Goal: Task Accomplishment & Management: Complete application form

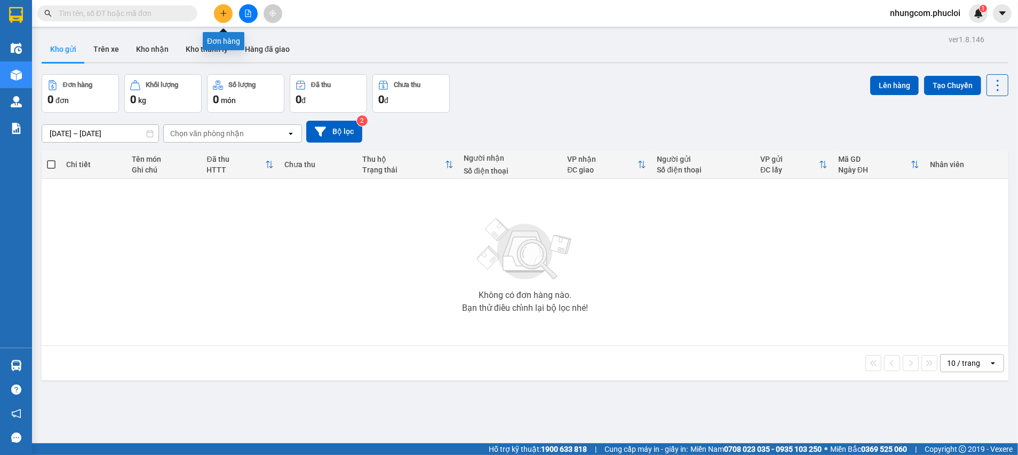
click at [224, 16] on icon "plus" at bounding box center [223, 13] width 7 height 7
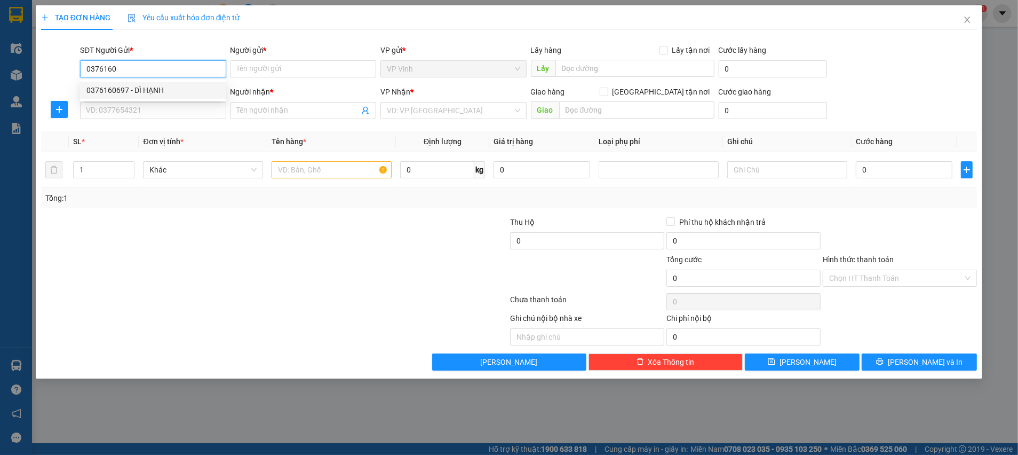
click at [126, 94] on div "0376160697 - DÌ HẠNH" at bounding box center [152, 90] width 133 height 12
type input "0376160697"
type input "DÌ HẠNH"
type input "0376160697"
click at [147, 101] on div "SĐT Người Nhận *" at bounding box center [153, 94] width 146 height 16
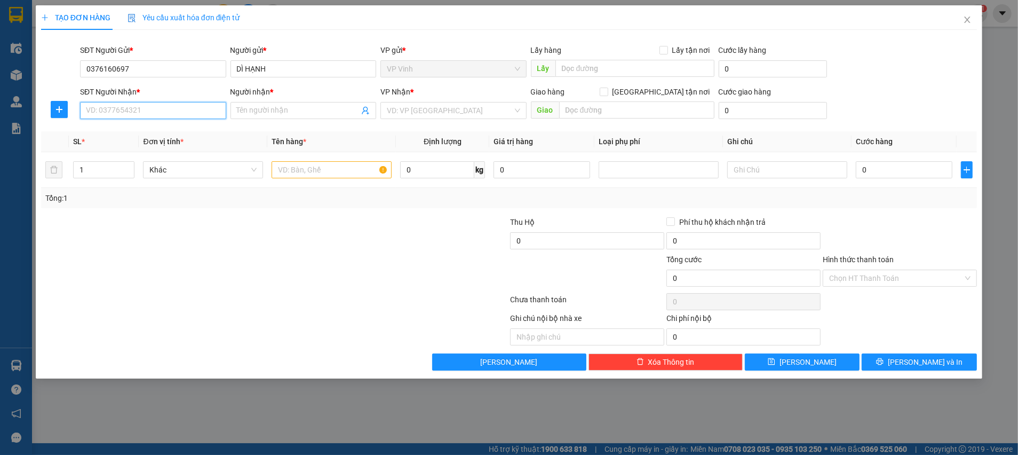
click at [149, 111] on input "SĐT Người Nhận *" at bounding box center [153, 110] width 146 height 17
click at [153, 147] on div "0949064011 - ANH KHÁNH" at bounding box center [152, 149] width 133 height 12
type input "0949064011"
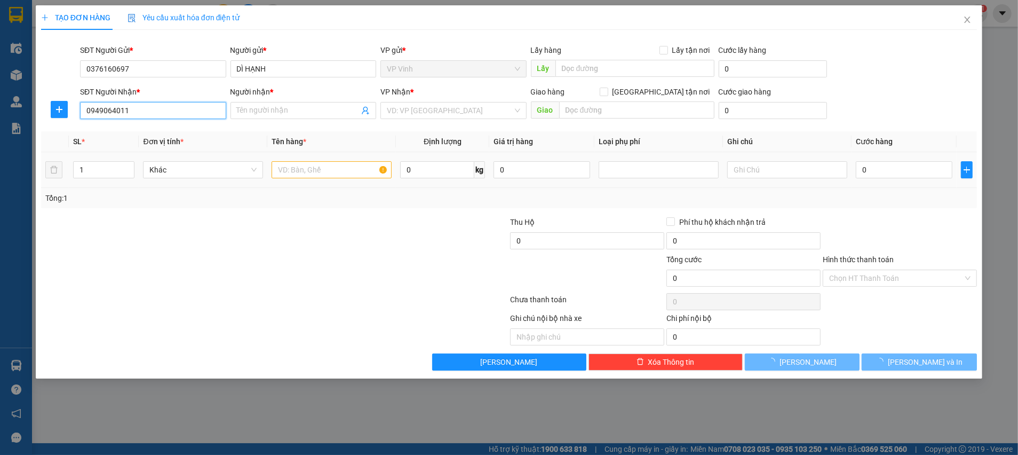
type input "ANH KHÁNH"
click at [317, 170] on input "text" at bounding box center [332, 169] width 120 height 17
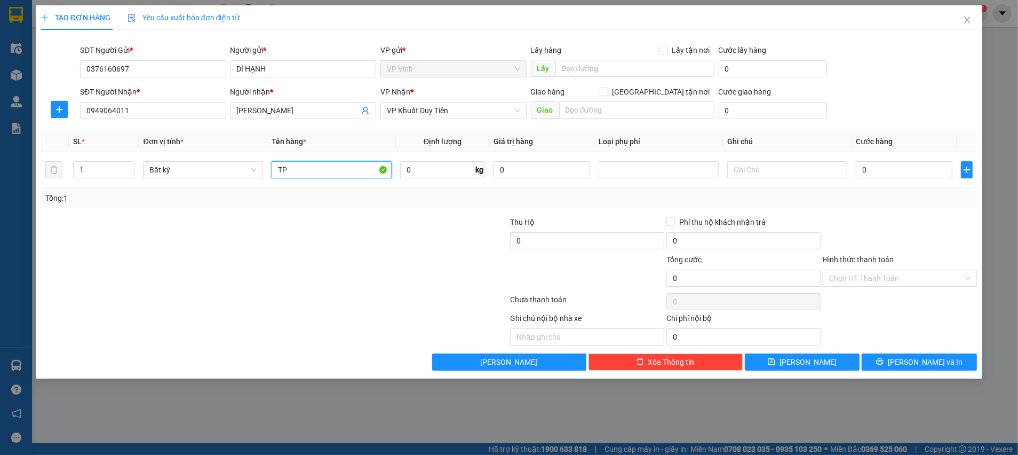
type input "TP"
type input "21"
click at [330, 229] on div at bounding box center [196, 234] width 313 height 37
type input "60.000"
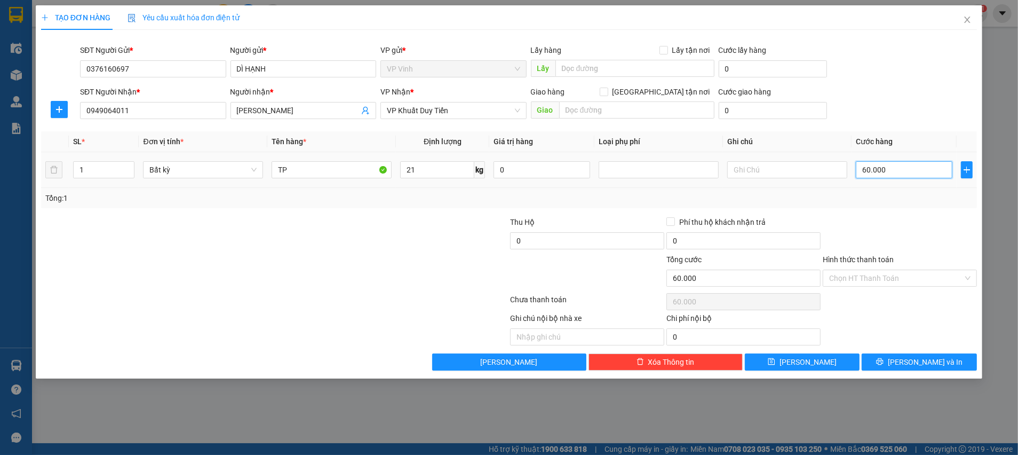
click at [895, 173] on input "60.000" at bounding box center [904, 169] width 97 height 17
click at [877, 281] on input "Hình thức thanh toán" at bounding box center [896, 278] width 134 height 16
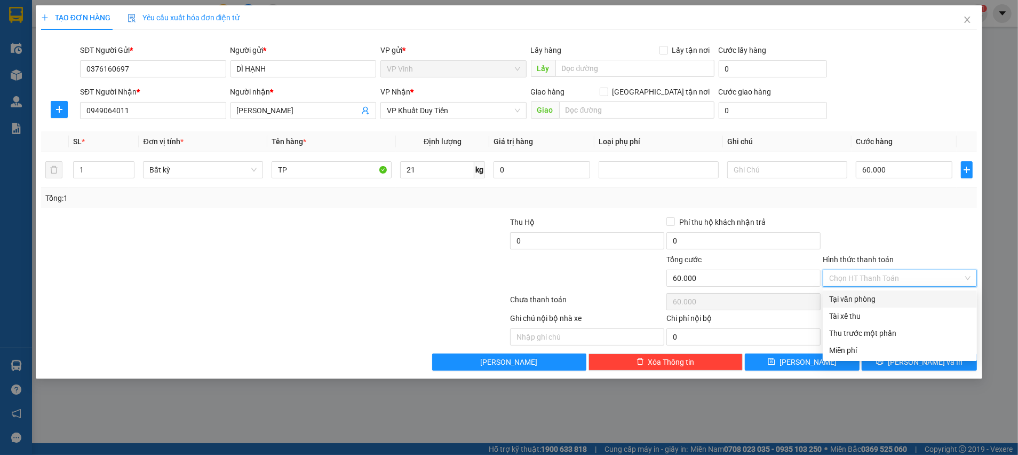
click at [855, 301] on div "Tại văn phòng" at bounding box center [899, 299] width 141 height 12
type input "0"
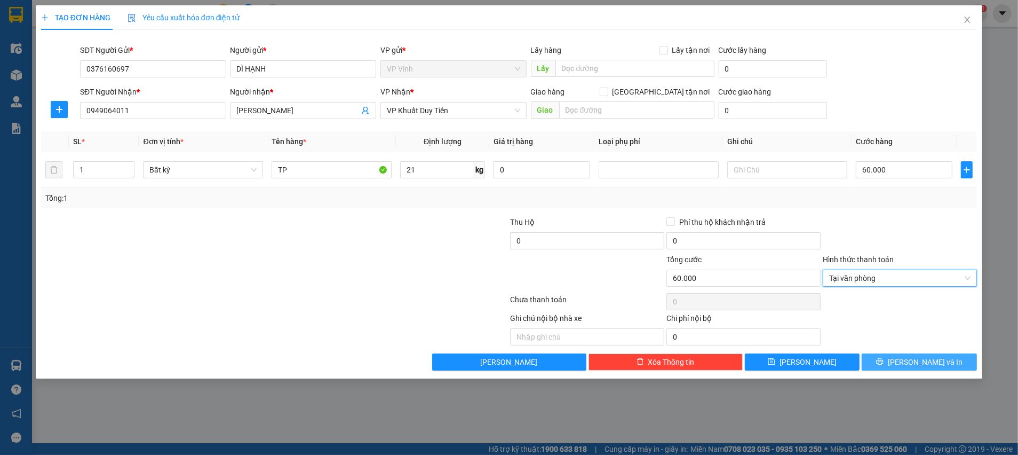
click at [910, 361] on span "Lưu và In" at bounding box center [925, 362] width 75 height 12
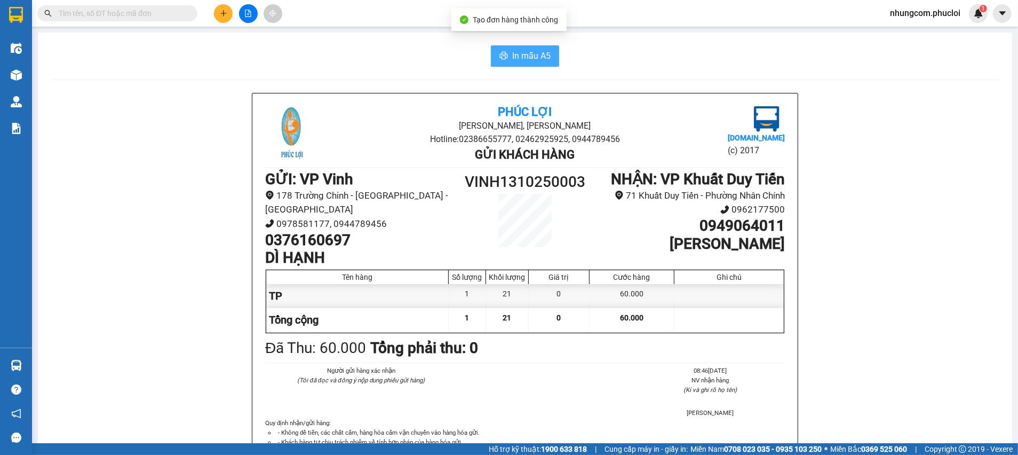
click at [531, 57] on span "In mẫu A5" at bounding box center [531, 55] width 38 height 13
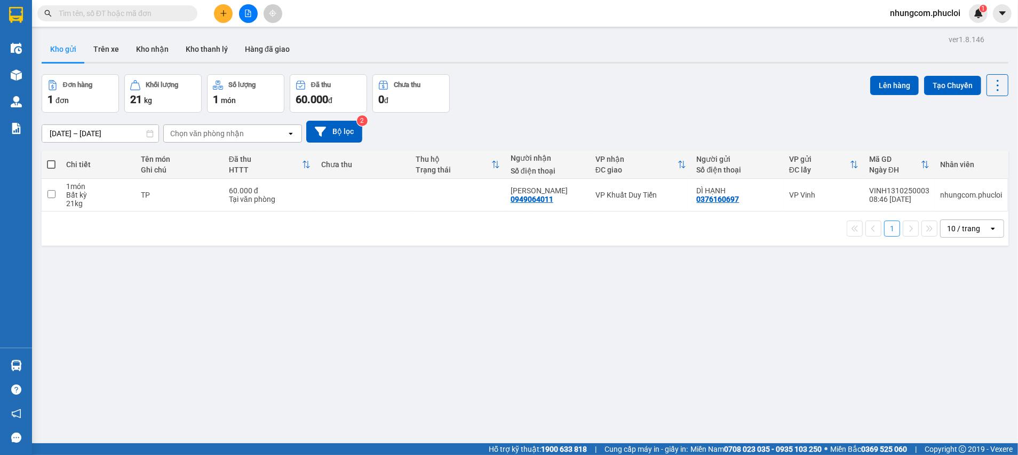
click at [349, 300] on div "ver 1.8.146 Kho gửi Trên xe Kho nhận Kho thanh lý Hàng đã giao Đơn hàng 1 đơn K…" at bounding box center [524, 259] width 975 height 455
click at [165, 10] on input "text" at bounding box center [122, 13] width 126 height 12
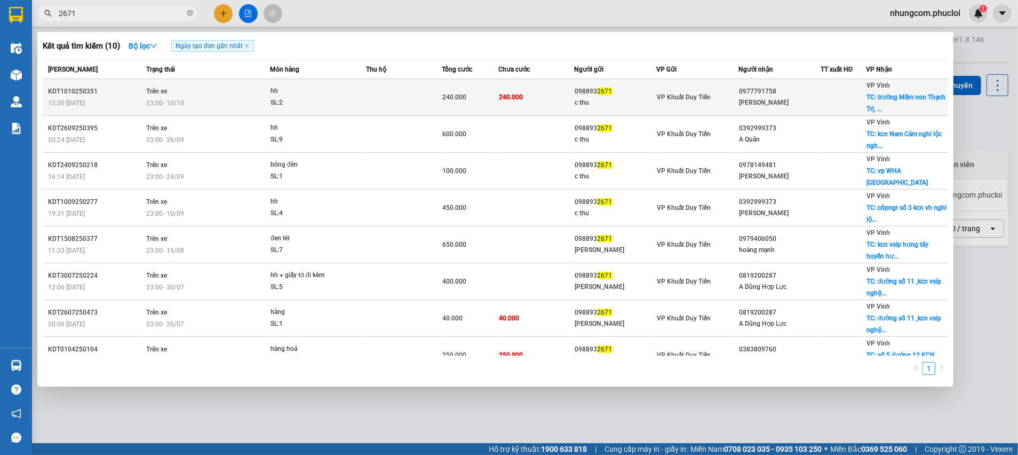
type input "2671"
click at [895, 102] on div "VP Vinh TC: trường Mầm non Thạch Trị, ..." at bounding box center [907, 97] width 81 height 35
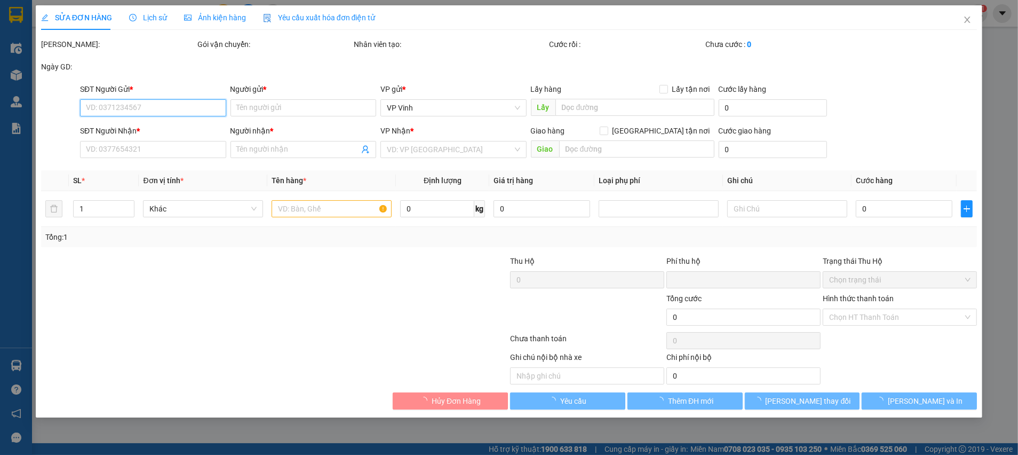
type input "0988932671"
type input "c thu"
type input "0977791758"
type input "Phan Oanh"
checkbox input "true"
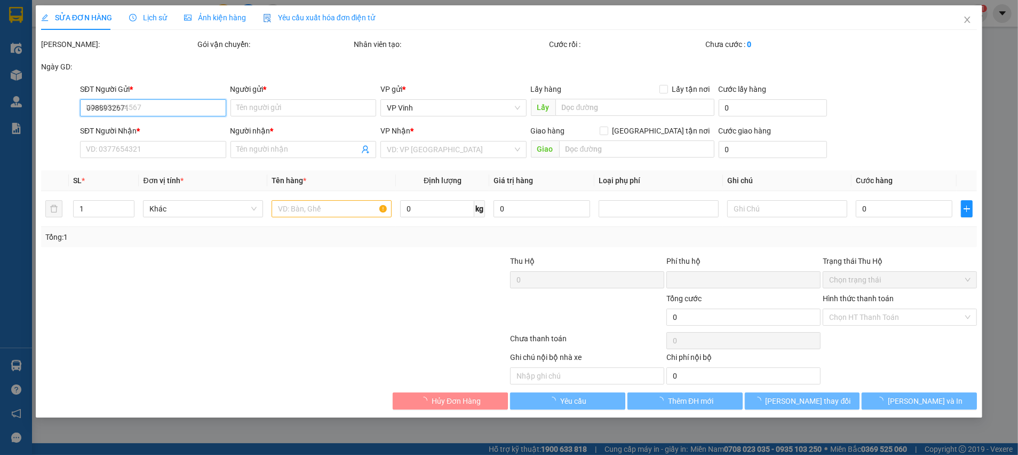
type input "trường Mầm non Thạch Trị, Thạch Hà, Hà Tĩnh"
type input "0"
type input "240.000"
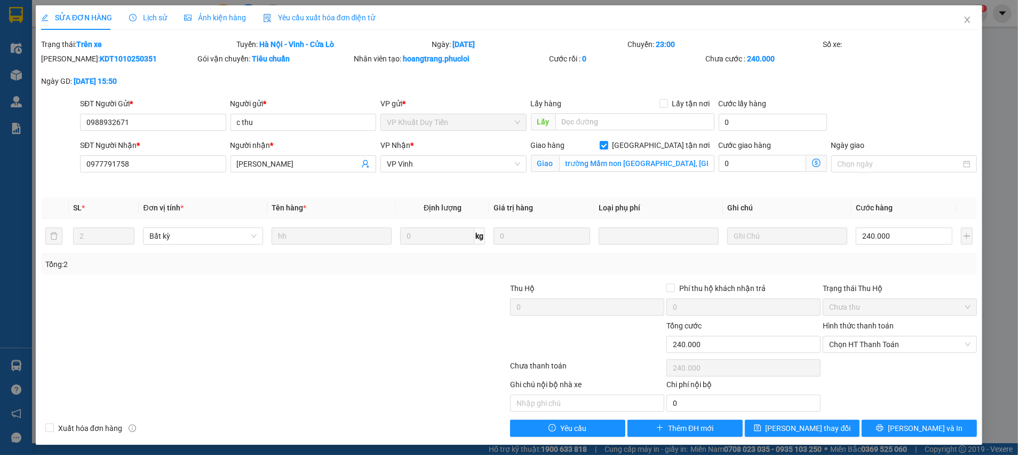
click at [931, 406] on div "Ghi chú nội bộ nhà xe Chi phí nội bộ 0" at bounding box center [509, 394] width 938 height 33
click at [916, 423] on span "Lưu và In" at bounding box center [925, 428] width 75 height 12
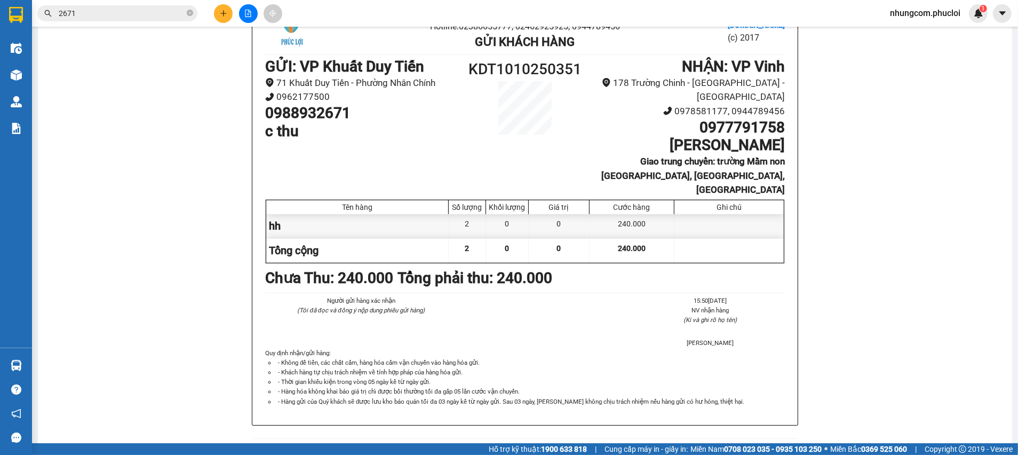
scroll to position [113, 0]
click at [224, 13] on icon "plus" at bounding box center [223, 13] width 6 height 1
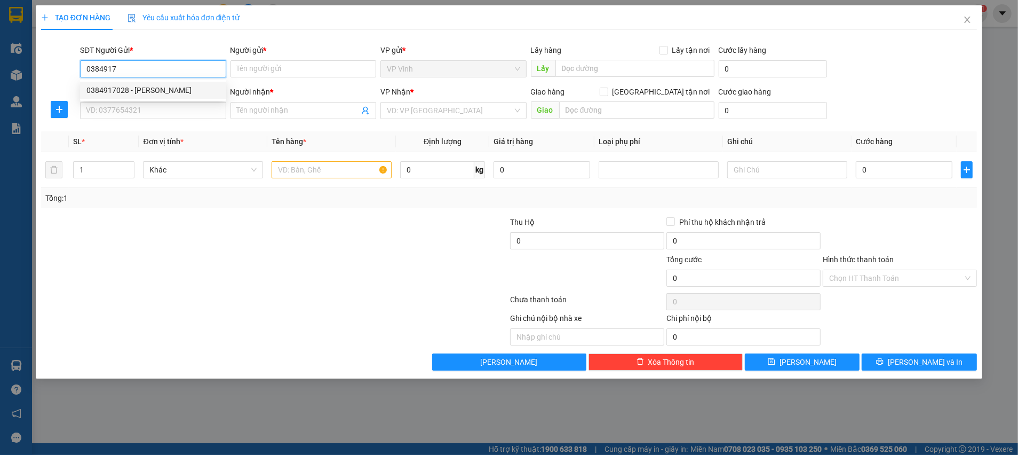
click at [144, 92] on div "0384917028 - đặng ngọc đức" at bounding box center [152, 90] width 133 height 12
type input "0384917028"
type input "đặng ngọc đức"
type input "0384917028"
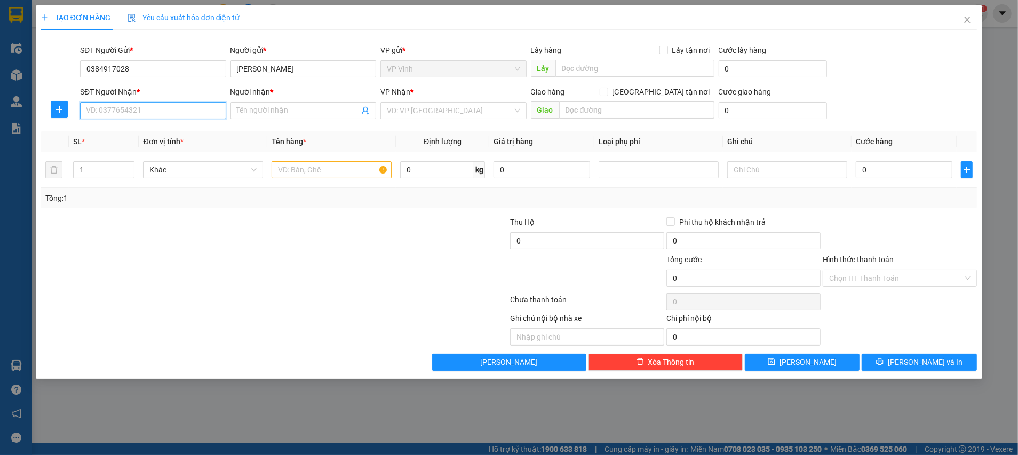
click at [142, 113] on input "SĐT Người Nhận *" at bounding box center [153, 110] width 146 height 17
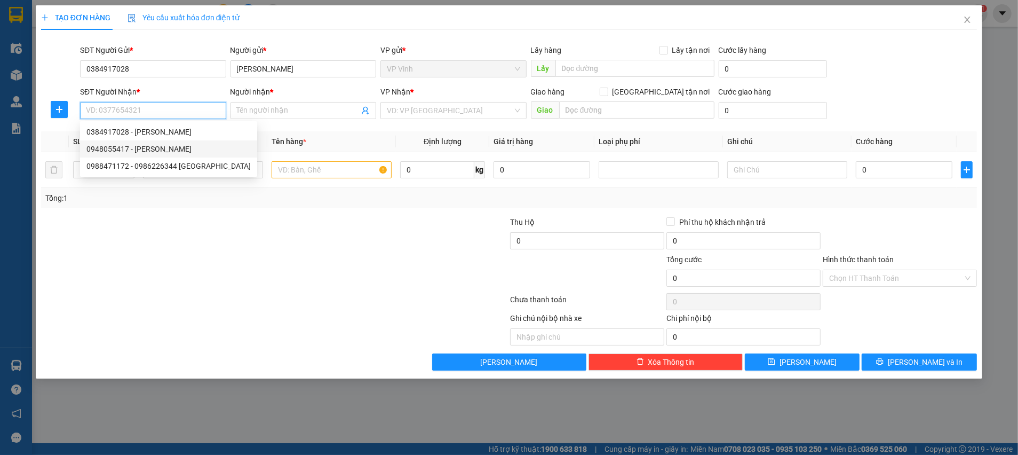
click at [134, 152] on div "0948055417 - c huyền" at bounding box center [168, 149] width 164 height 12
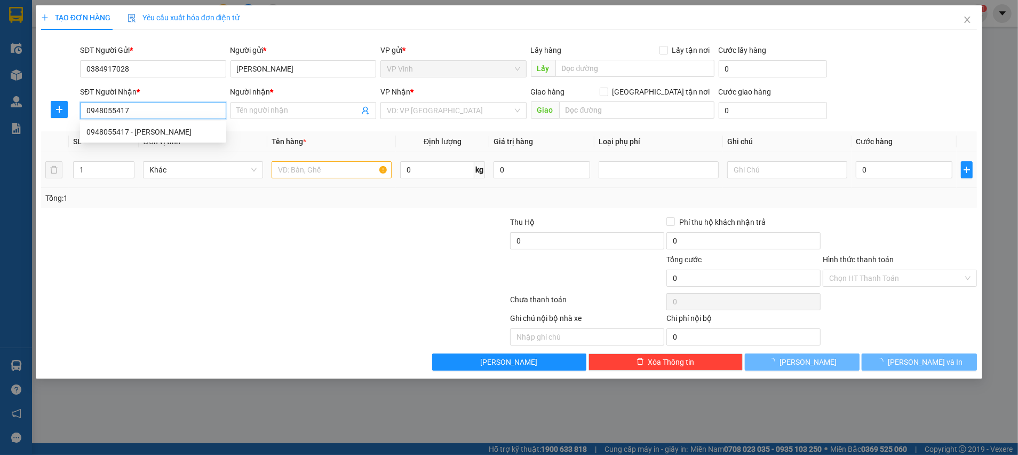
type input "0948055417"
type input "c huyền"
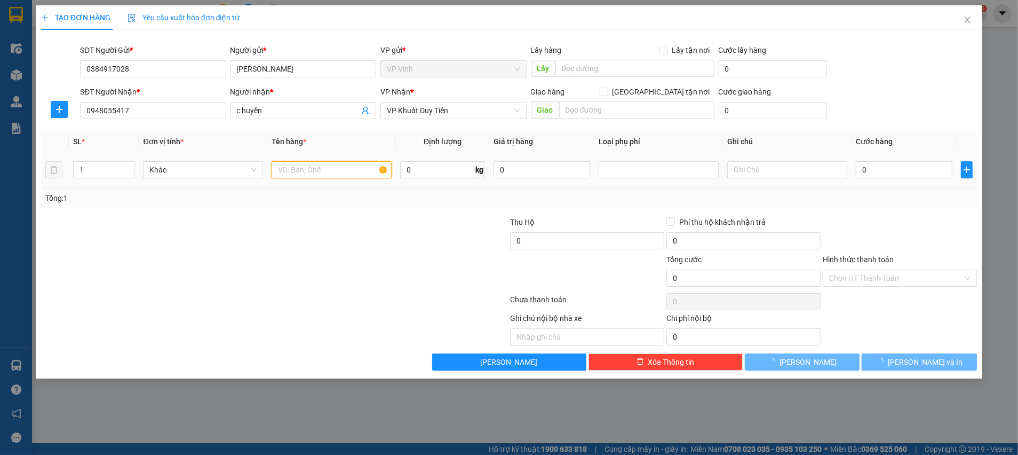
click at [302, 167] on input "text" at bounding box center [332, 169] width 120 height 17
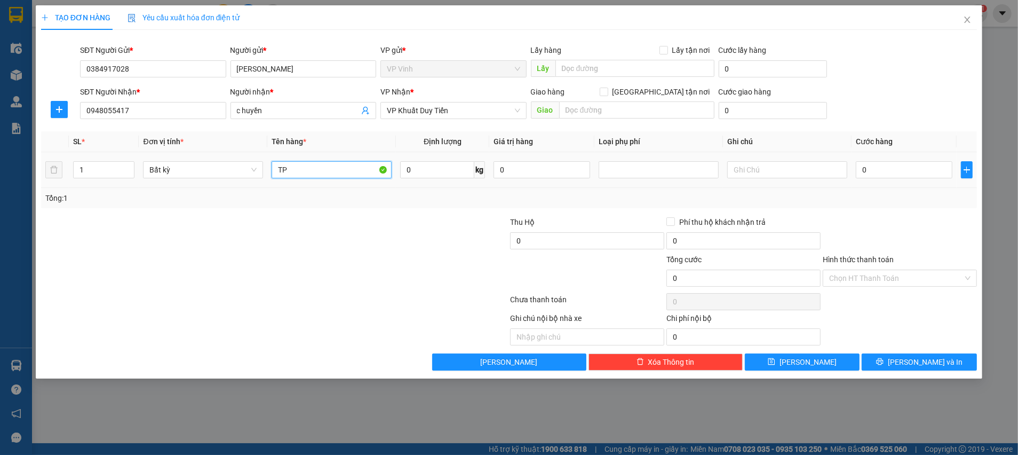
type input "TP"
type input "18"
click at [324, 235] on div at bounding box center [196, 234] width 313 height 37
type input "50.000"
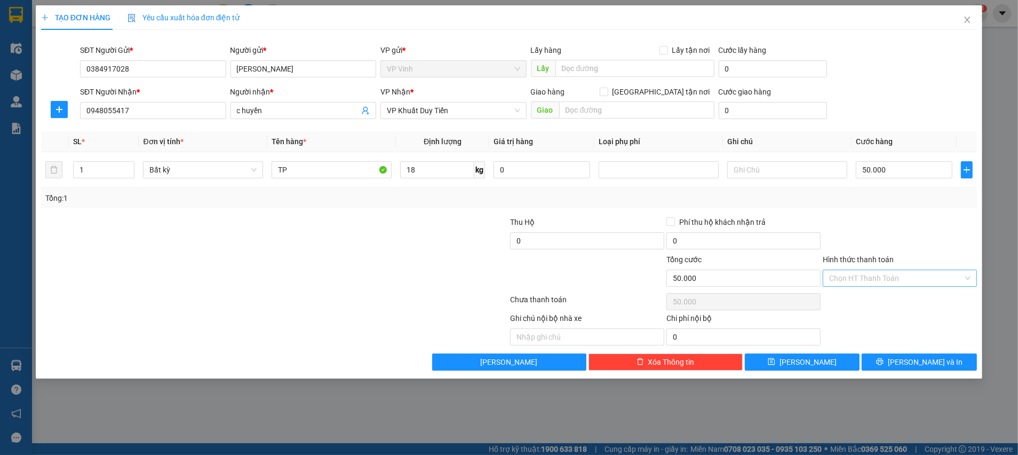
drag, startPoint x: 903, startPoint y: 277, endPoint x: 909, endPoint y: 285, distance: 9.5
click at [904, 281] on input "Hình thức thanh toán" at bounding box center [896, 278] width 134 height 16
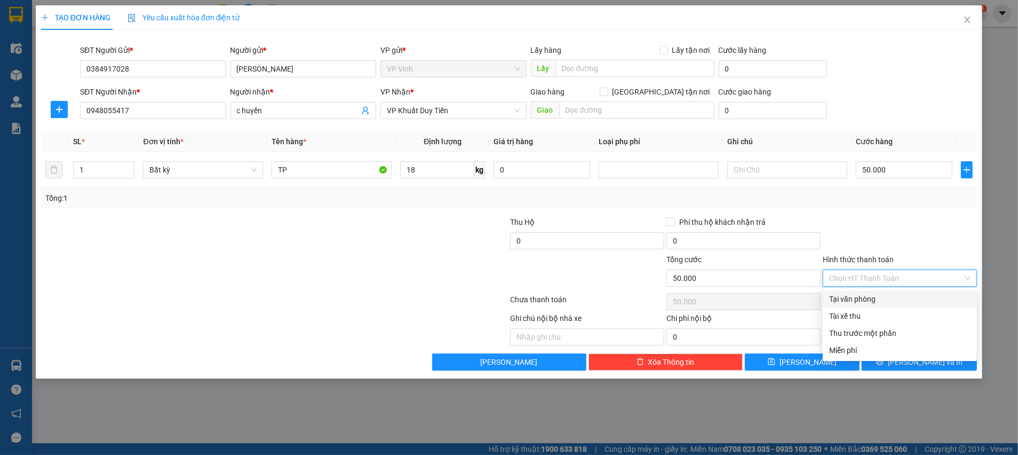
click at [868, 299] on div "Tại văn phòng" at bounding box center [899, 299] width 141 height 12
type input "0"
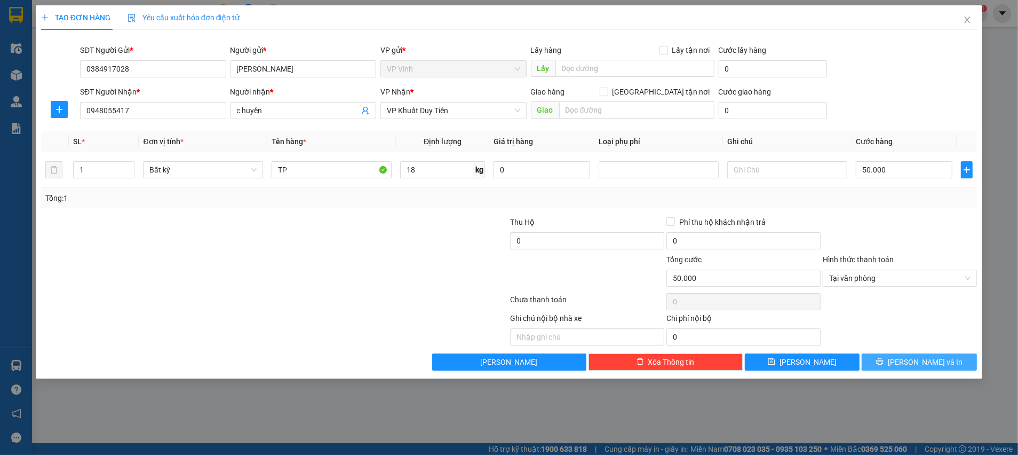
click at [957, 366] on button "Lưu và In" at bounding box center [919, 361] width 115 height 17
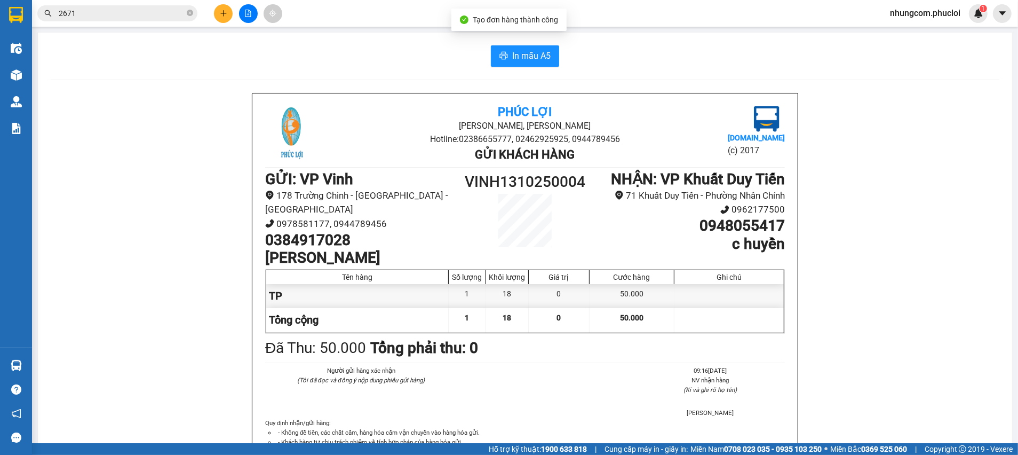
click at [939, 357] on div "Phúc Lợi Đường Nguyễn Huệ, Phường Nghi Hương Hotline: 02386655777, 02462925925,…" at bounding box center [525, 307] width 949 height 428
drag, startPoint x: 517, startPoint y: 55, endPoint x: 523, endPoint y: 67, distance: 13.6
click at [517, 54] on span "In mẫu A5" at bounding box center [531, 55] width 38 height 13
